Goal: Obtain resource: Download file/media

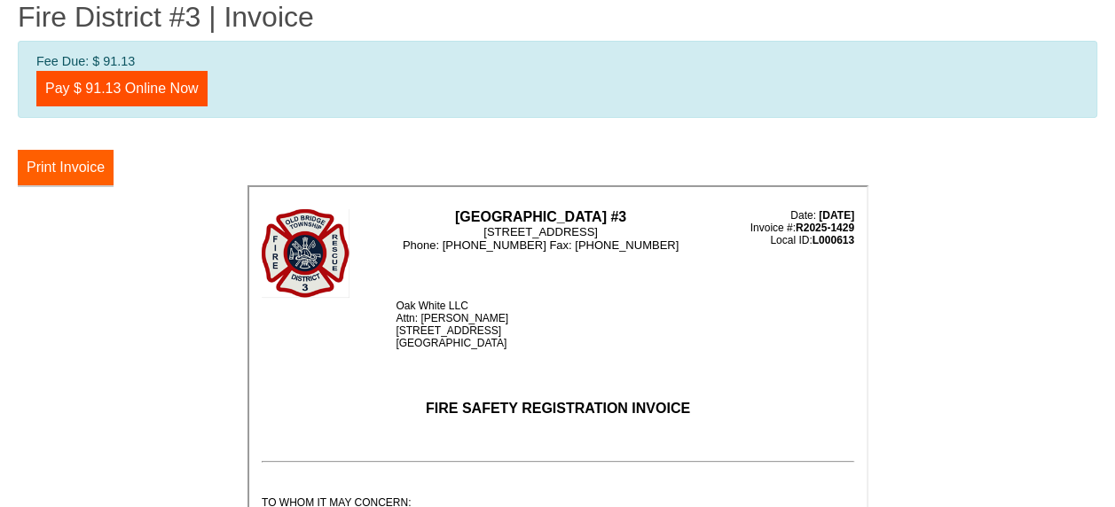
drag, startPoint x: 59, startPoint y: 167, endPoint x: 151, endPoint y: 404, distance: 254.7
click at [59, 167] on button "Print Invoice" at bounding box center [66, 167] width 96 height 35
drag, startPoint x: 84, startPoint y: 167, endPoint x: 145, endPoint y: 404, distance: 244.6
click at [84, 167] on button "Print Invoice" at bounding box center [66, 167] width 96 height 35
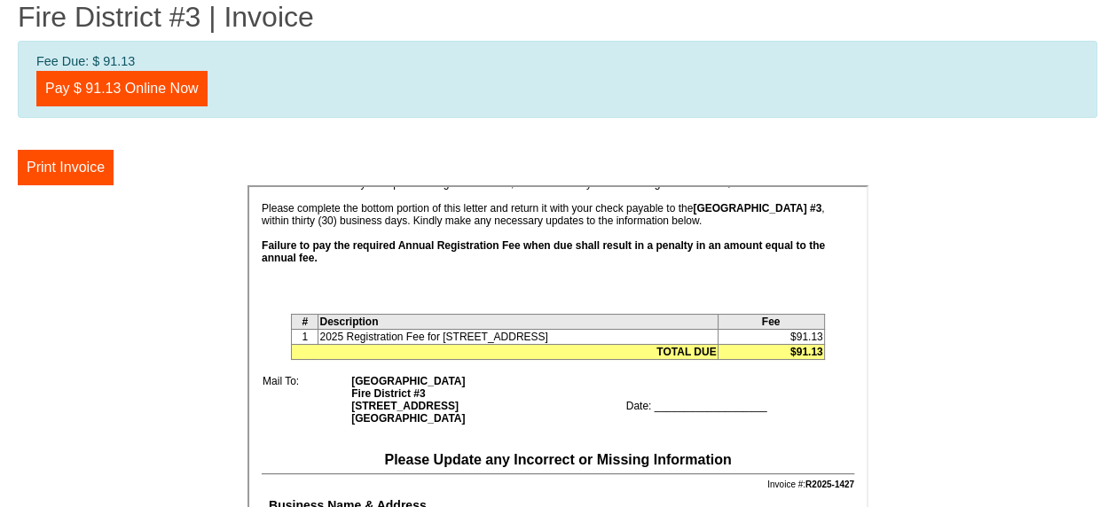
scroll to position [355, 0]
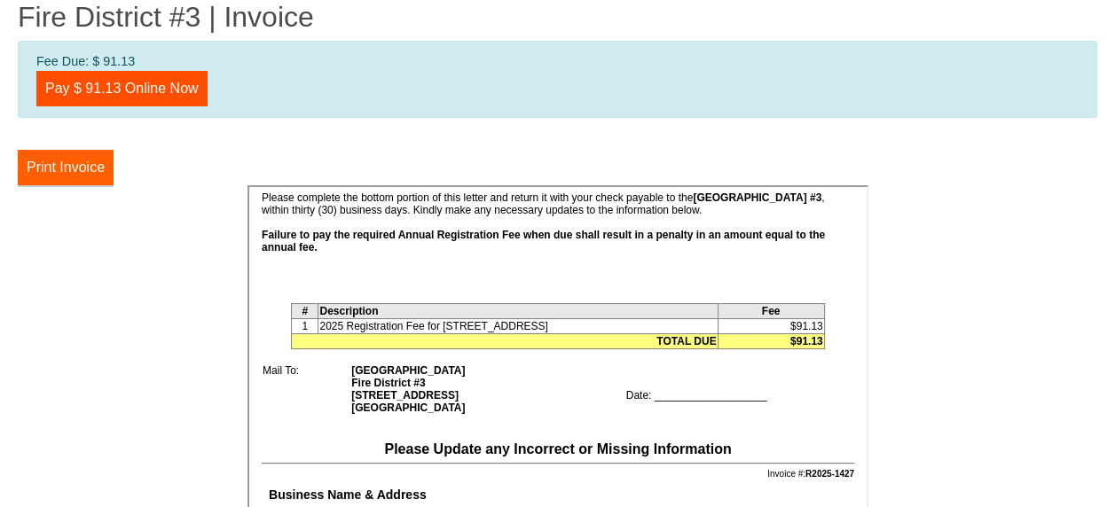
click at [78, 161] on button "Print Invoice" at bounding box center [66, 167] width 96 height 35
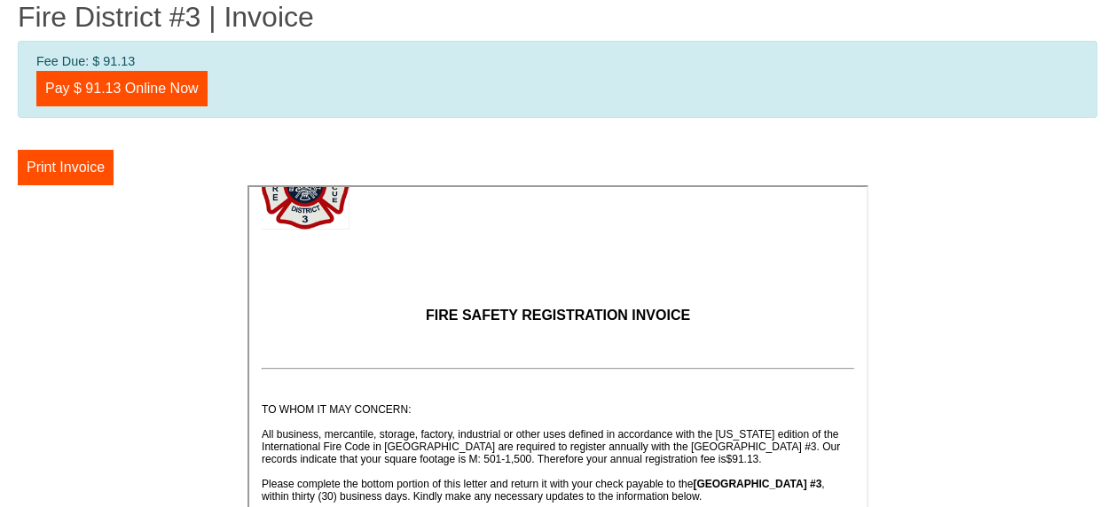
scroll to position [0, 0]
